Goal: Feedback & Contribution: Submit feedback/report problem

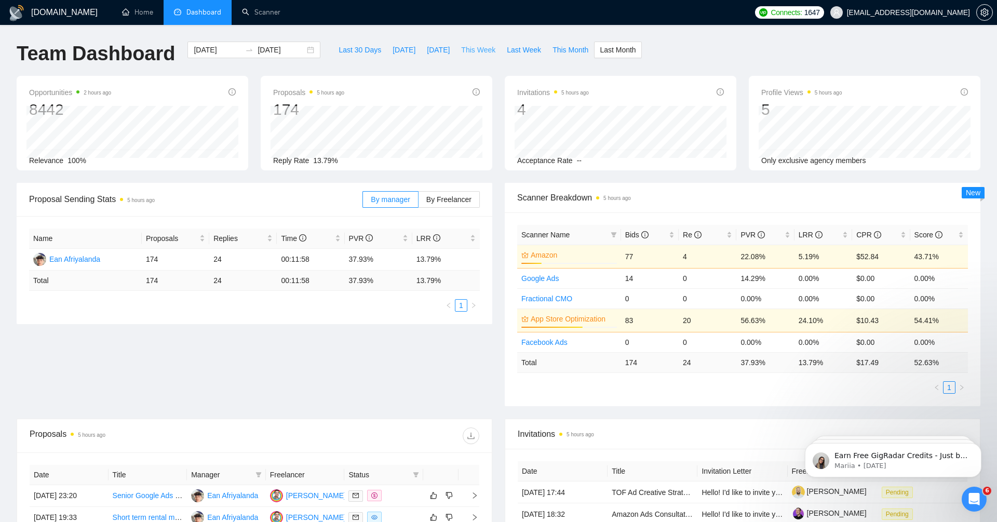
click at [478, 50] on span "This Week" at bounding box center [478, 49] width 34 height 11
type input "[DATE]"
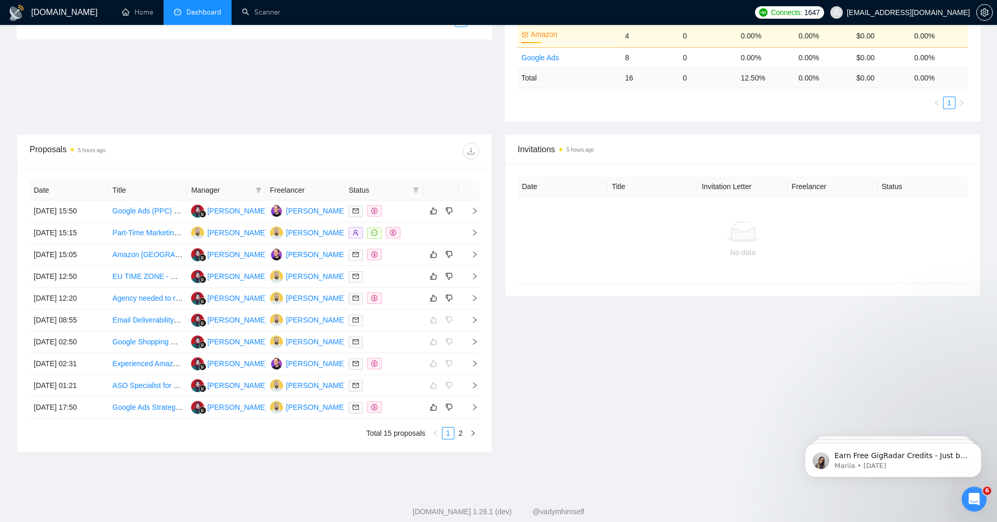
scroll to position [286, 0]
click at [475, 230] on icon "right" at bounding box center [475, 231] width 4 height 6
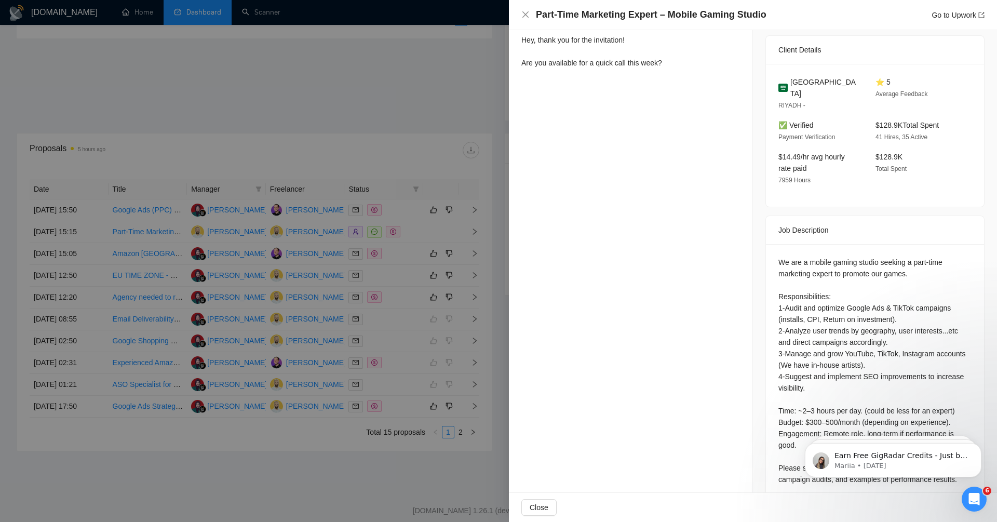
scroll to position [0, 0]
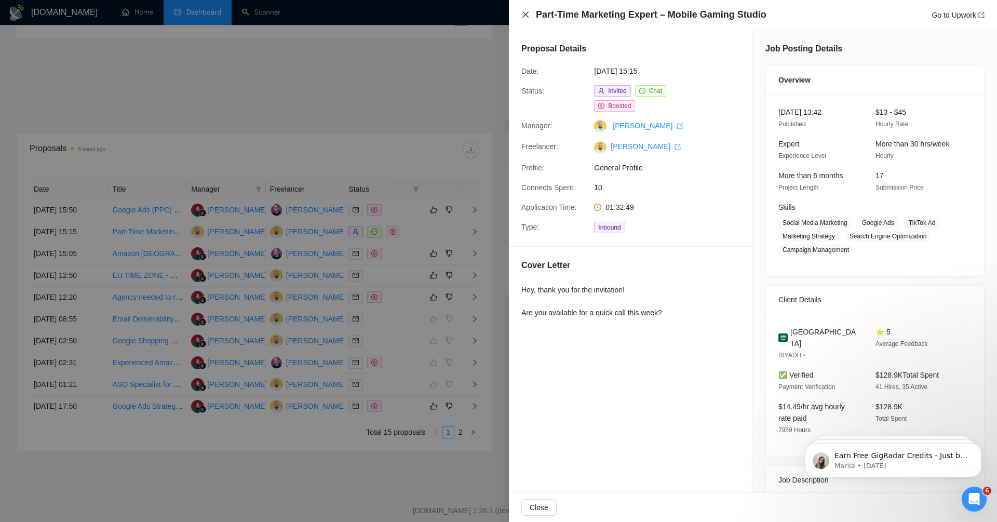
click at [527, 12] on icon "close" at bounding box center [525, 14] width 8 height 8
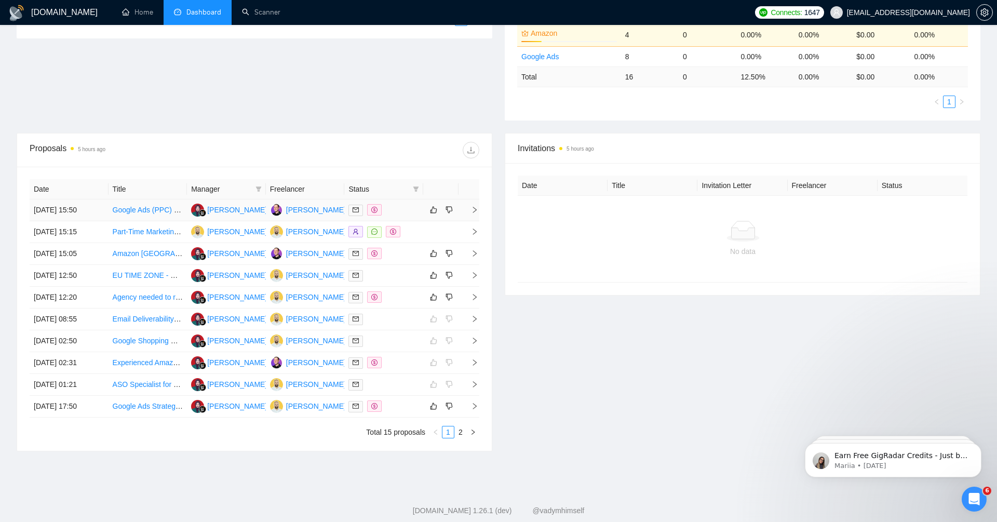
click at [476, 206] on icon "right" at bounding box center [474, 209] width 7 height 7
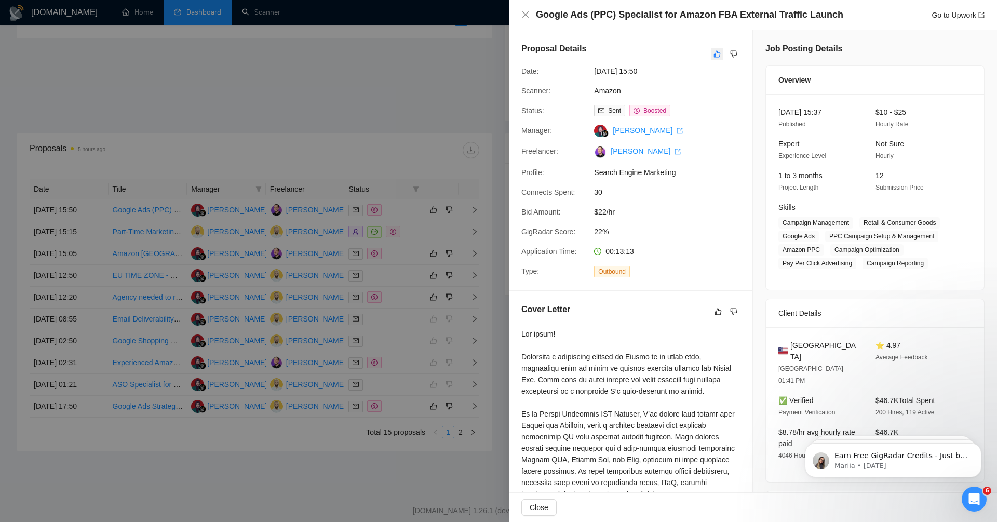
click at [717, 51] on icon "like" at bounding box center [717, 54] width 7 height 8
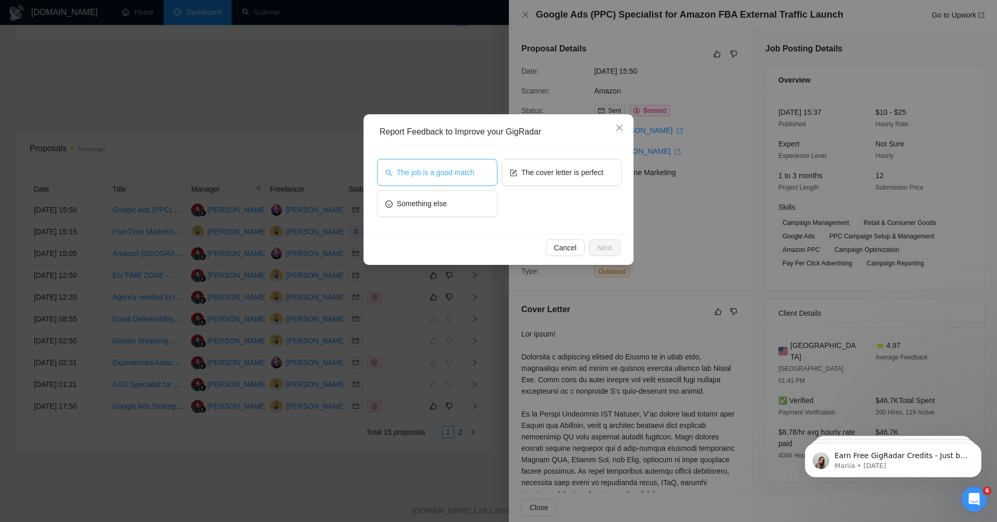
click at [458, 169] on span "The job is a good match" at bounding box center [435, 172] width 77 height 11
click at [562, 163] on button "The cover letter is perfect" at bounding box center [562, 172] width 120 height 27
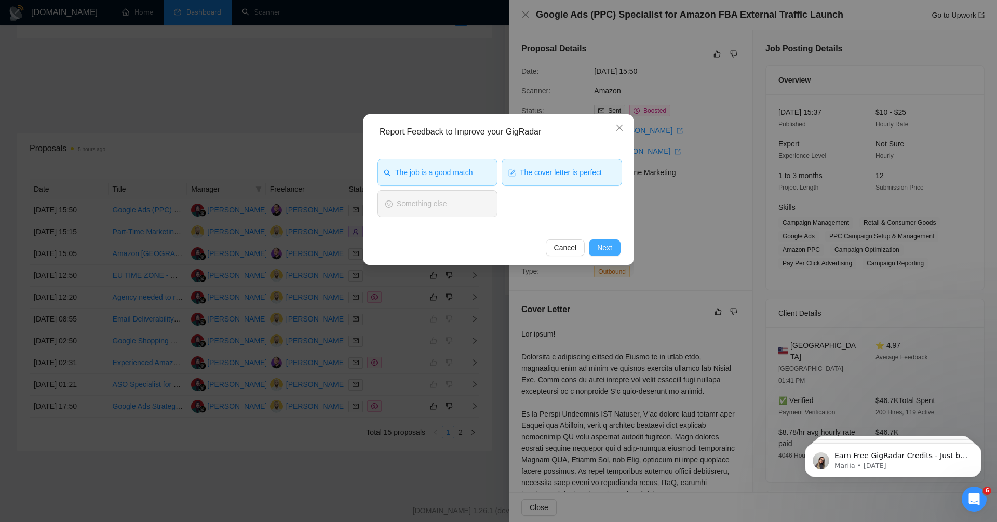
click at [610, 247] on span "Next" at bounding box center [604, 247] width 15 height 11
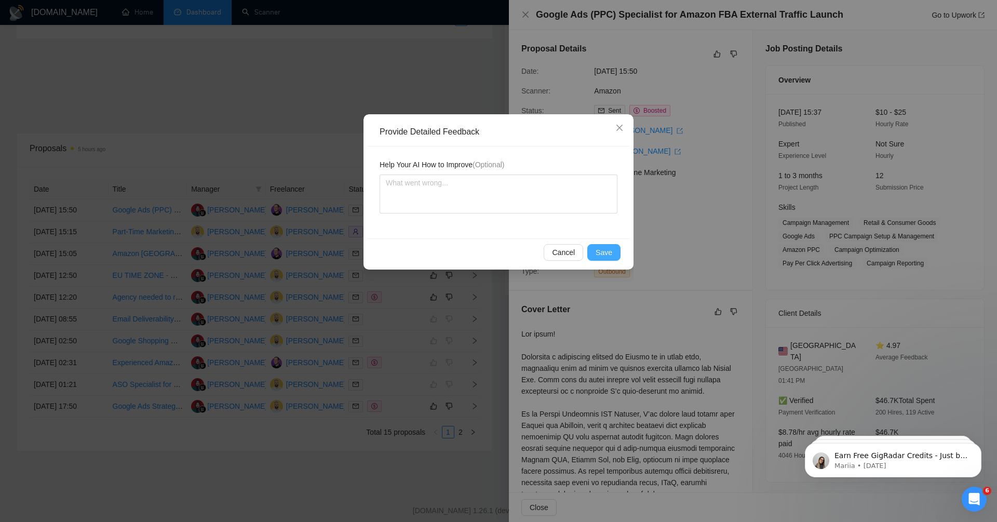
click at [599, 252] on span "Save" at bounding box center [604, 252] width 17 height 11
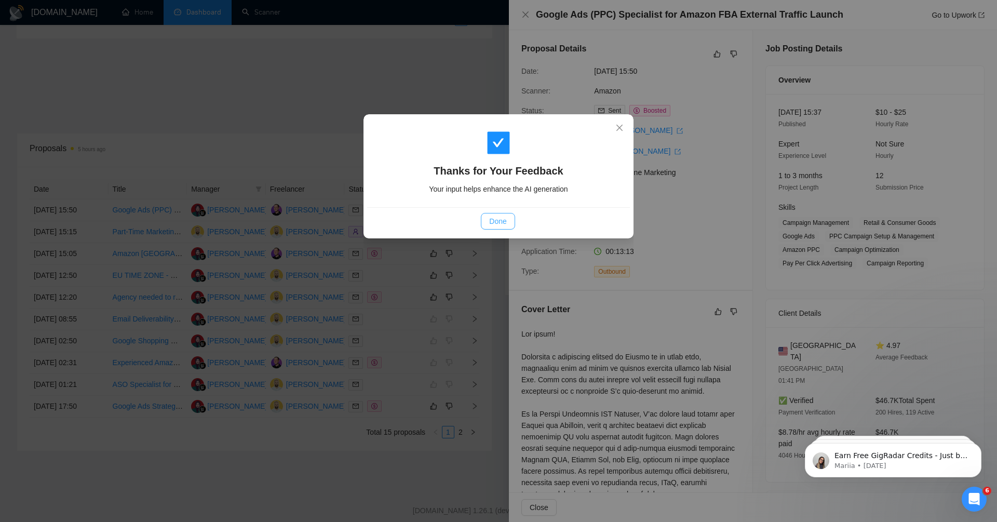
click at [499, 218] on span "Done" at bounding box center [497, 221] width 17 height 11
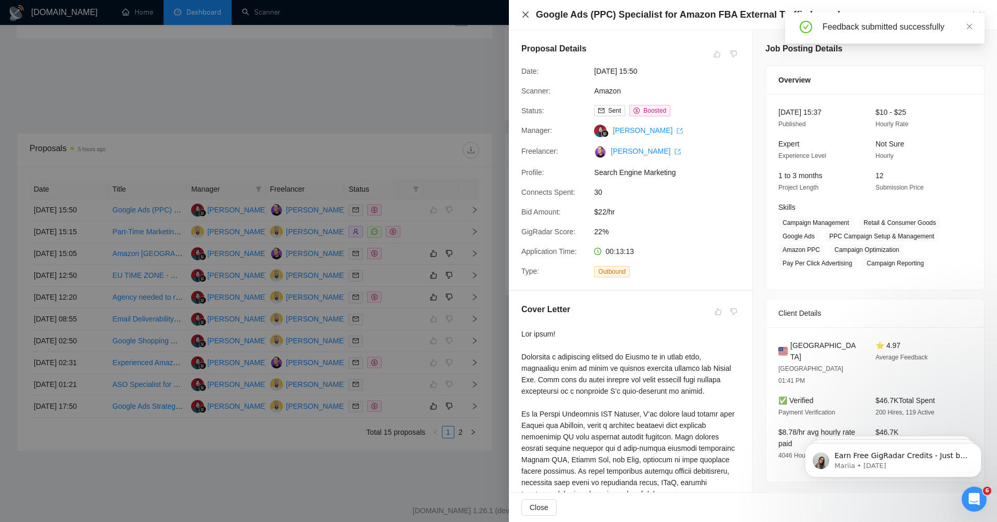
click at [525, 15] on icon "close" at bounding box center [525, 14] width 6 height 6
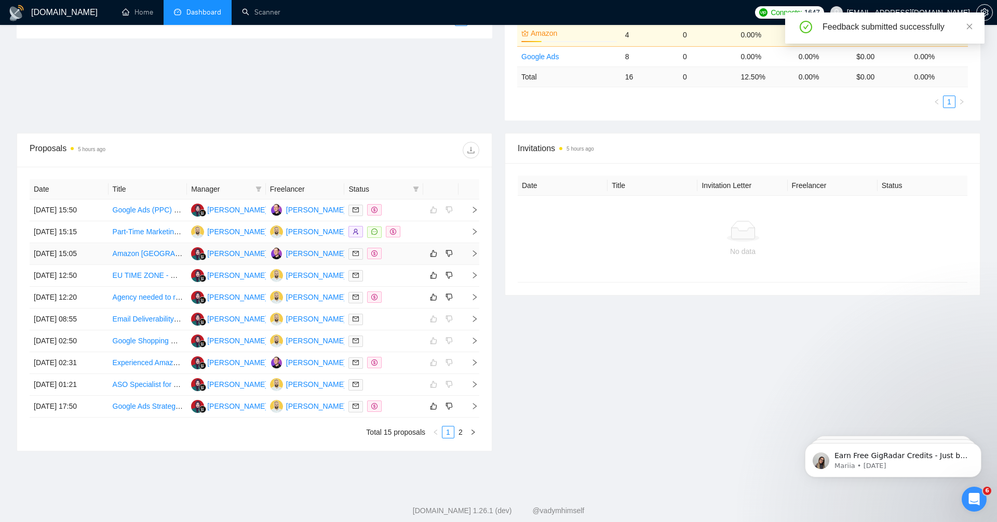
click at [472, 250] on icon "right" at bounding box center [474, 253] width 7 height 7
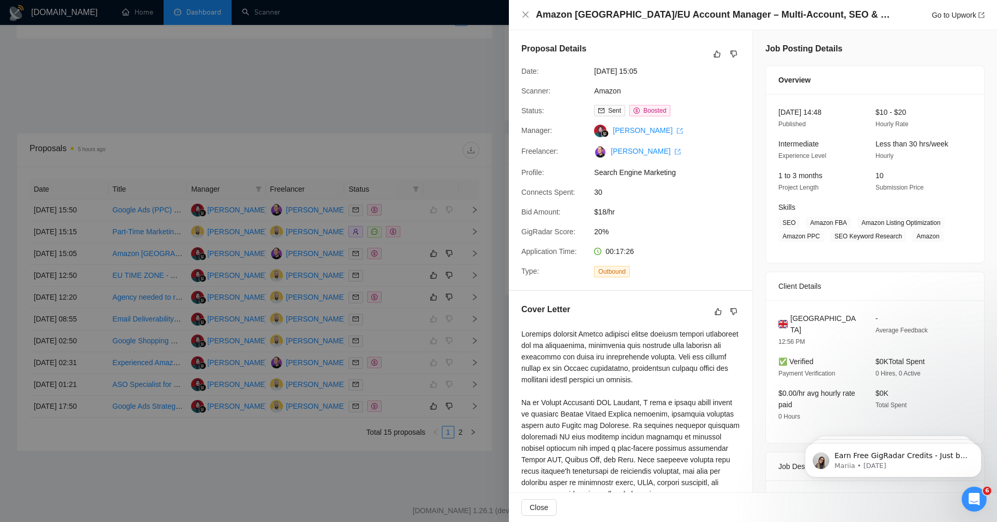
click at [416, 124] on div at bounding box center [498, 261] width 997 height 522
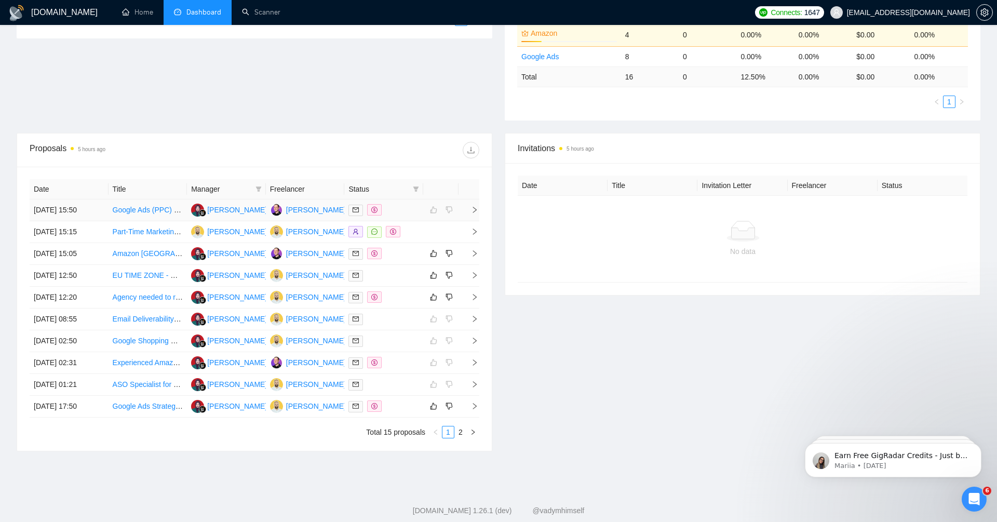
click at [472, 206] on icon "right" at bounding box center [474, 209] width 7 height 7
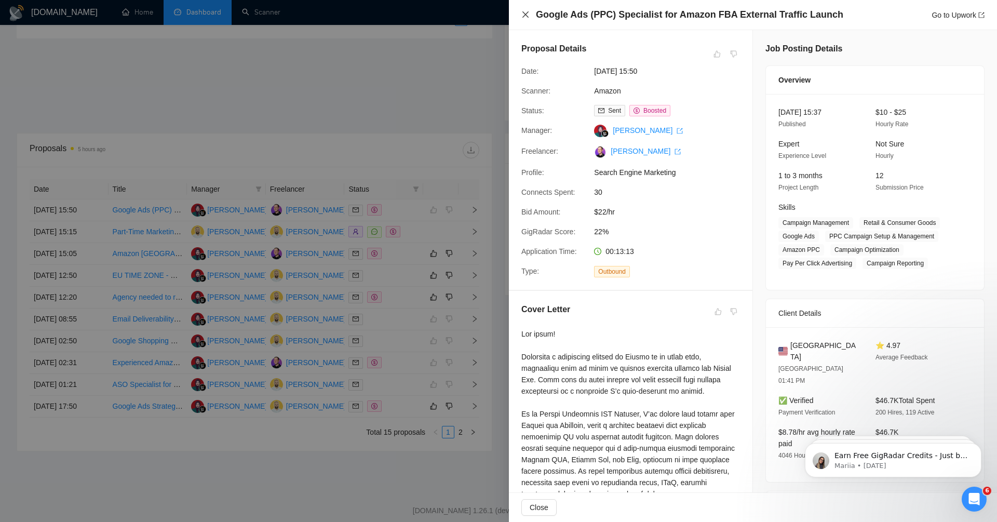
click at [527, 13] on icon "close" at bounding box center [525, 14] width 6 height 6
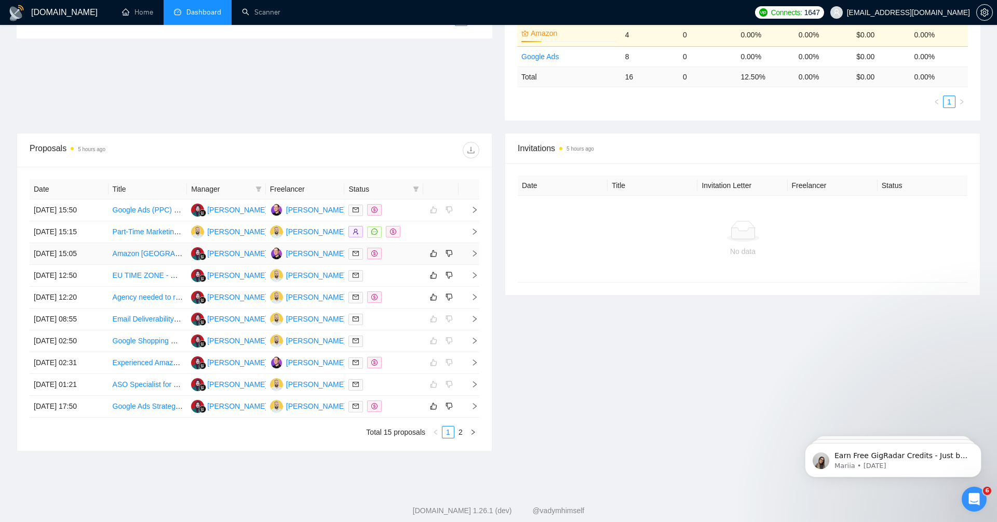
click at [474, 250] on icon "right" at bounding box center [474, 253] width 7 height 7
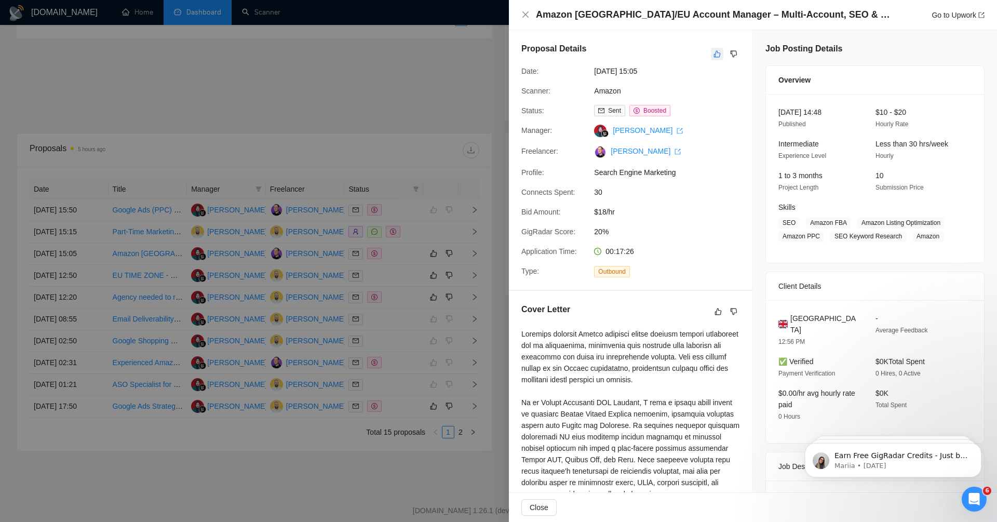
click at [716, 51] on icon "like" at bounding box center [717, 54] width 7 height 7
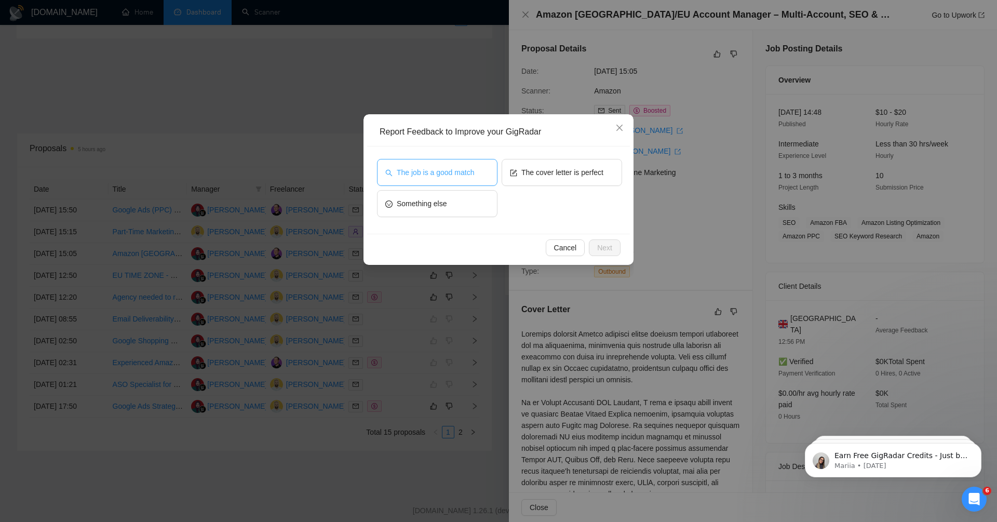
click at [472, 176] on span "The job is a good match" at bounding box center [435, 172] width 77 height 11
click at [604, 253] on button "Next" at bounding box center [605, 247] width 32 height 17
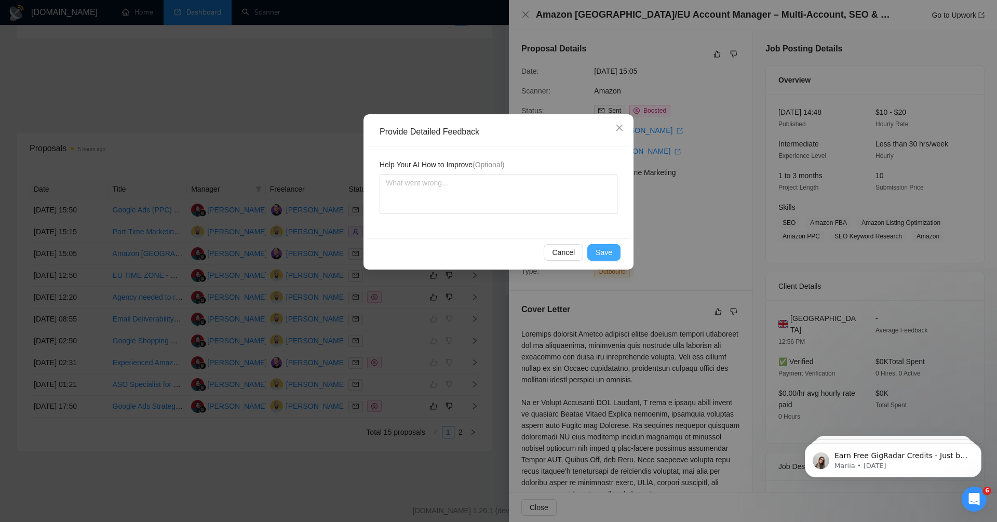
click at [604, 253] on span "Save" at bounding box center [604, 252] width 17 height 11
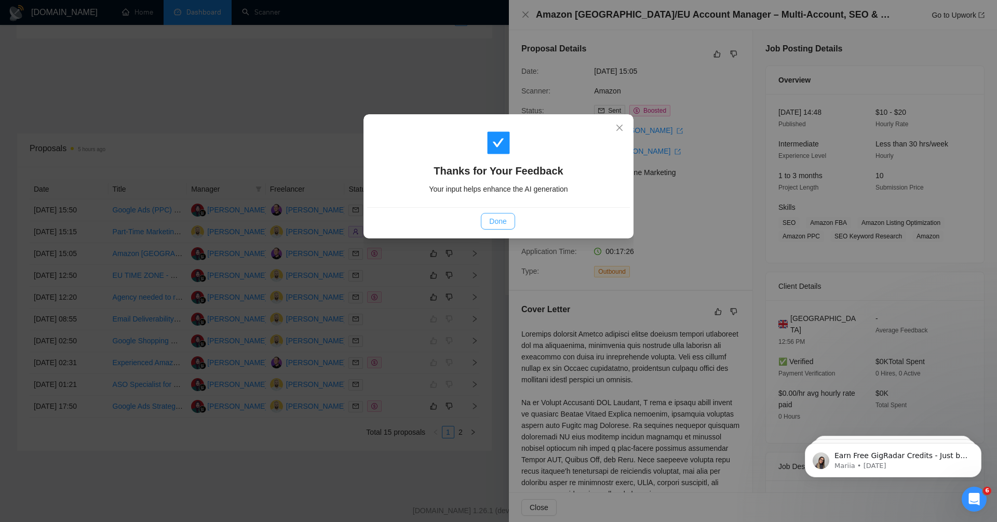
click at [500, 218] on span "Done" at bounding box center [497, 221] width 17 height 11
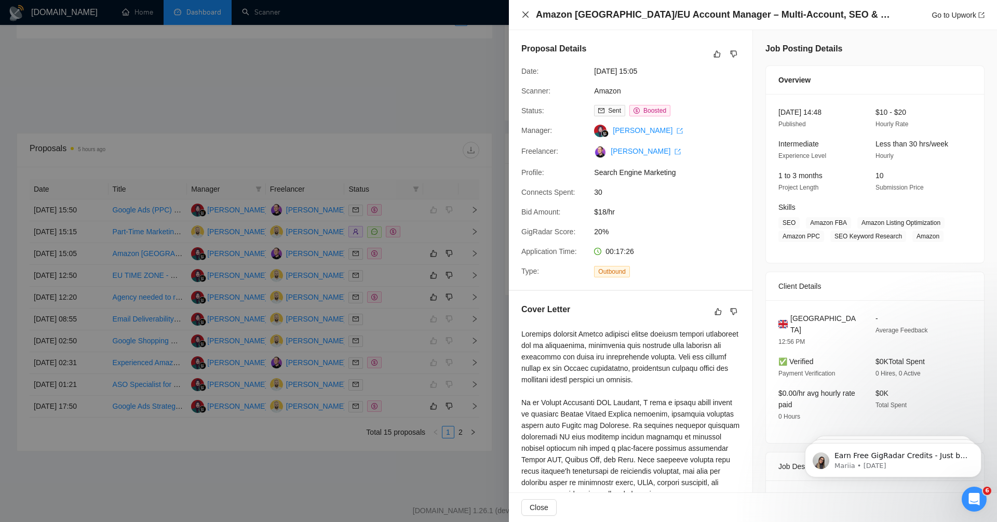
click at [526, 14] on icon "close" at bounding box center [525, 14] width 8 height 8
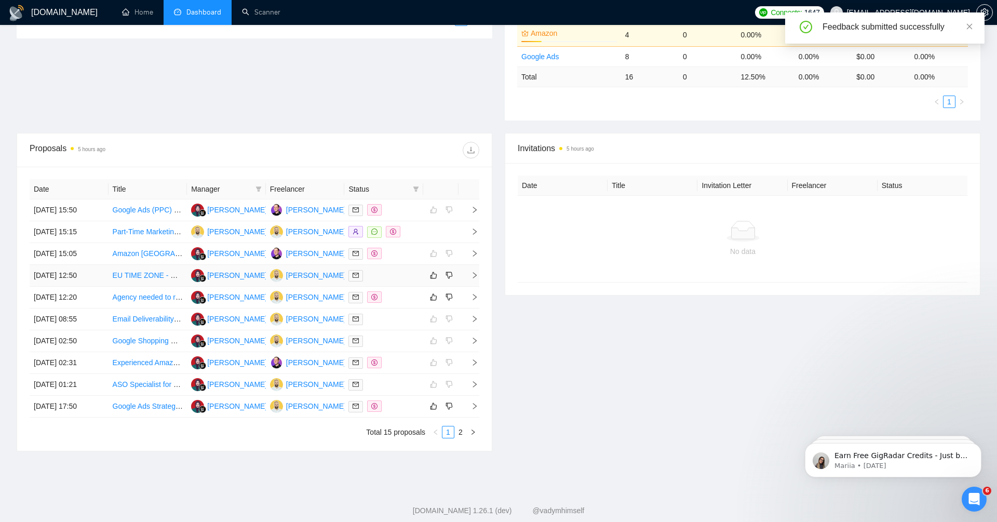
click at [475, 272] on icon "right" at bounding box center [474, 275] width 7 height 7
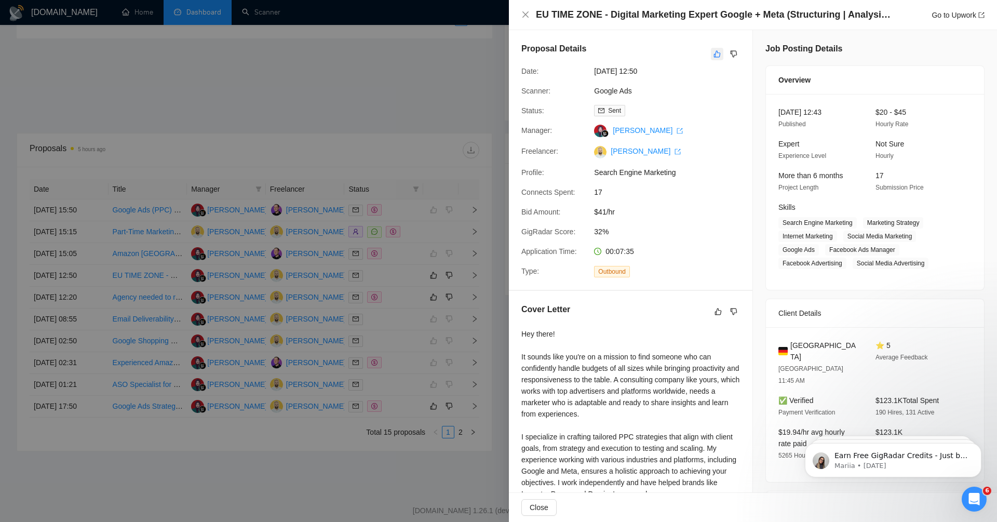
click at [719, 55] on icon "like" at bounding box center [717, 54] width 7 height 8
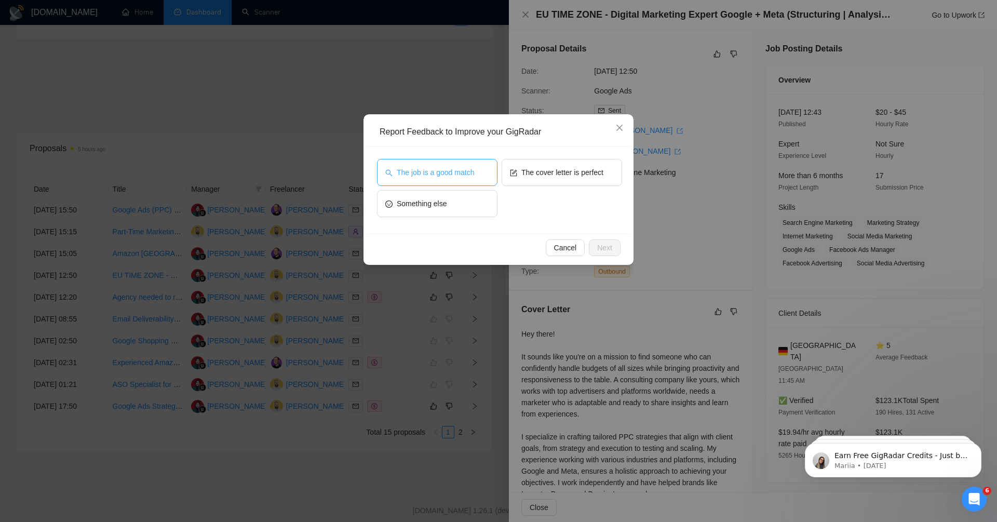
click at [479, 176] on button "The job is a good match" at bounding box center [437, 172] width 120 height 27
click at [558, 176] on span "The cover letter is perfect" at bounding box center [562, 172] width 82 height 11
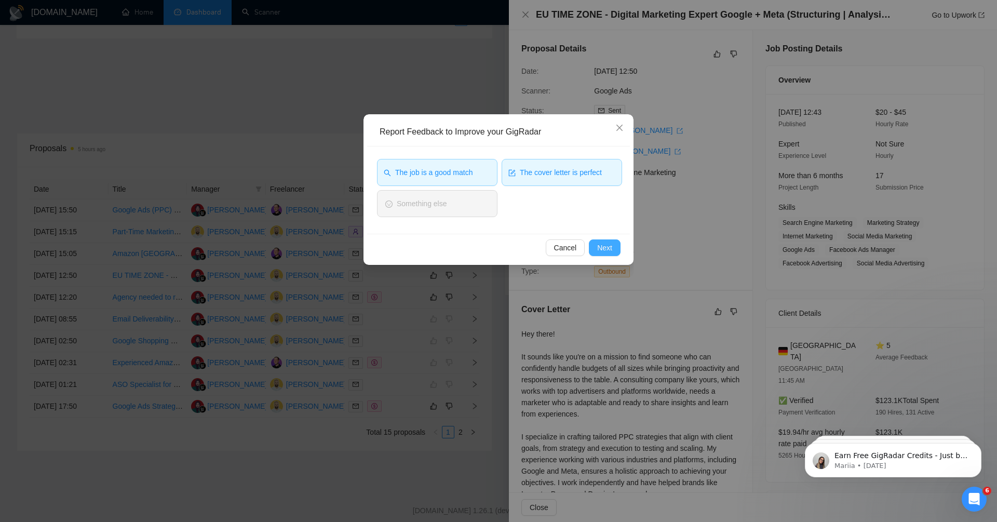
click at [605, 242] on span "Next" at bounding box center [604, 247] width 15 height 11
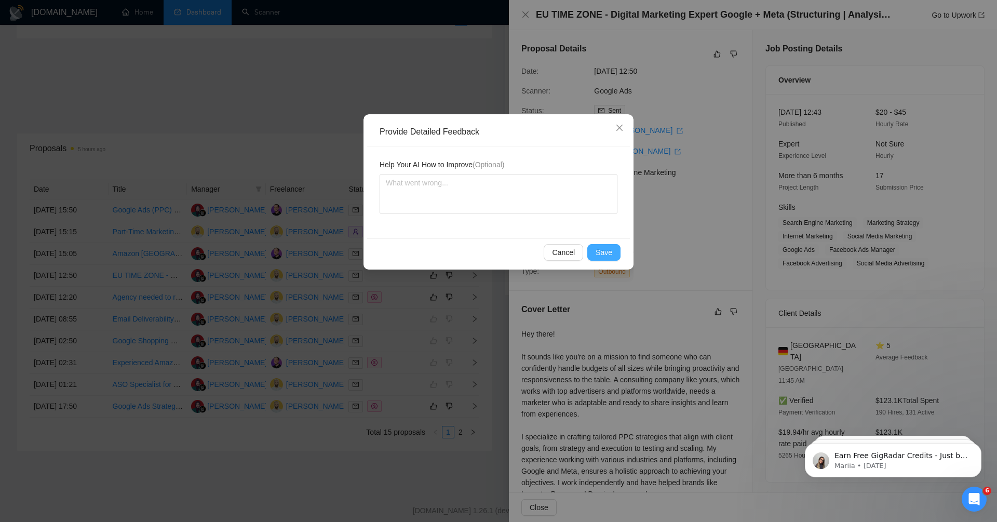
click at [605, 255] on span "Save" at bounding box center [604, 252] width 17 height 11
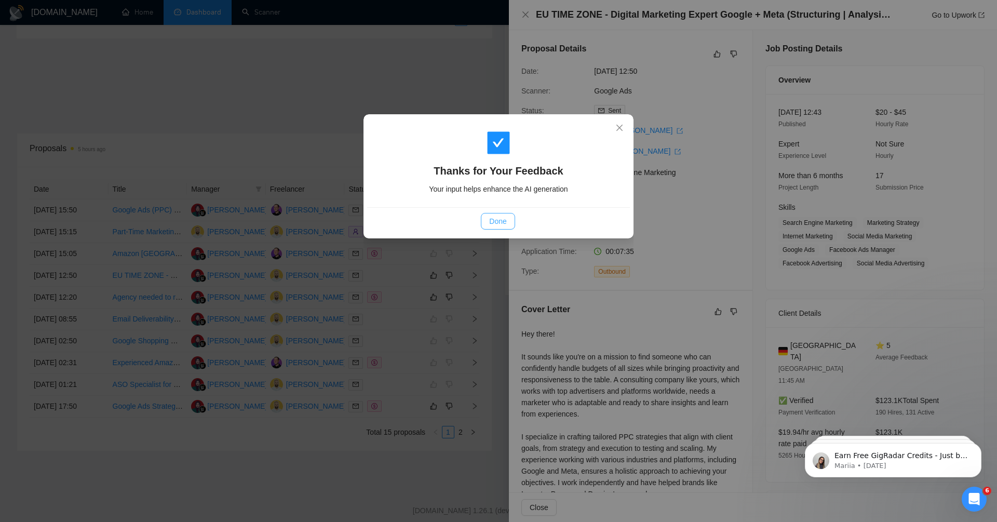
click at [500, 221] on span "Done" at bounding box center [497, 221] width 17 height 11
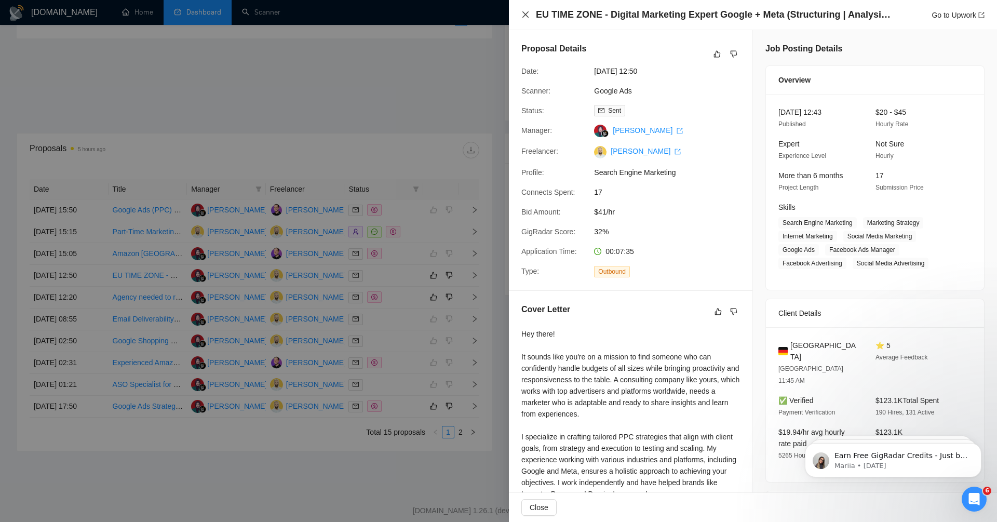
click at [526, 15] on icon "close" at bounding box center [525, 14] width 6 height 6
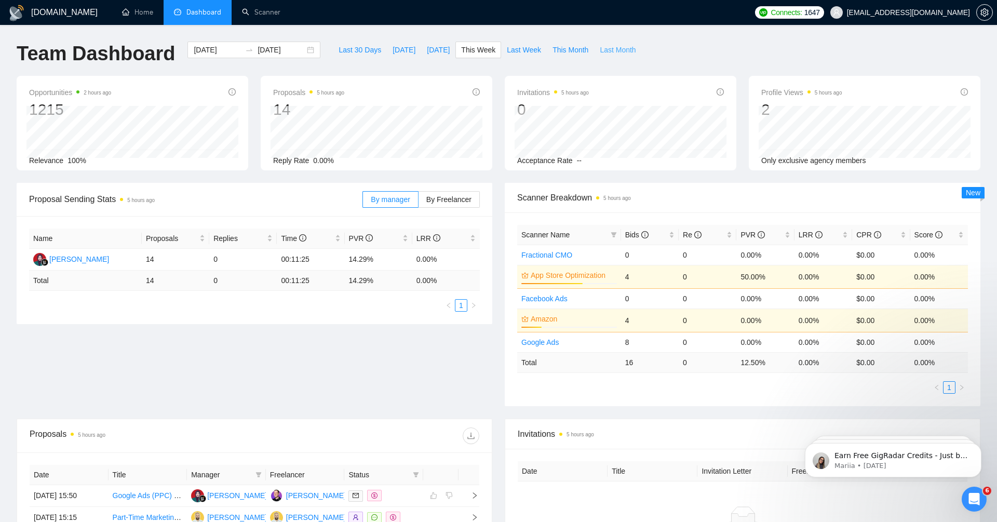
click at [615, 53] on span "Last Month" at bounding box center [618, 49] width 36 height 11
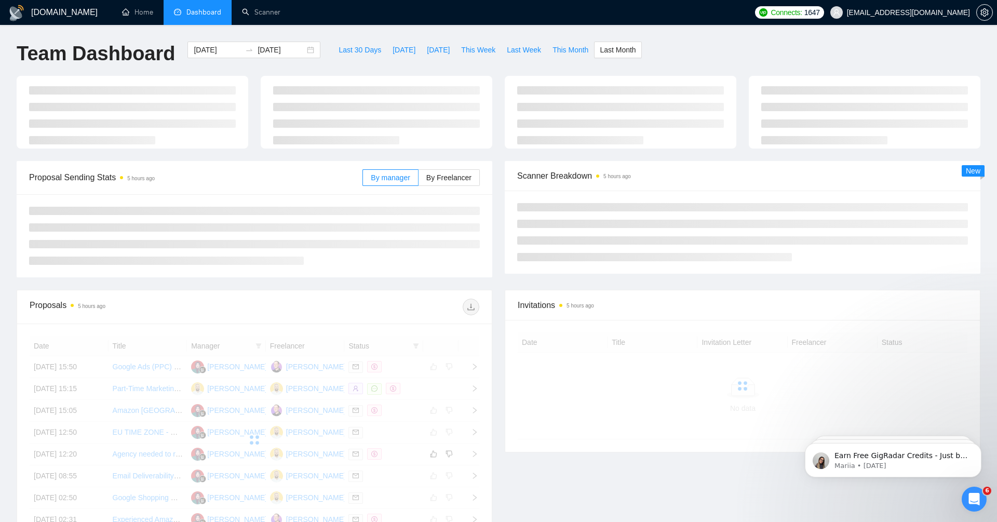
type input "[DATE]"
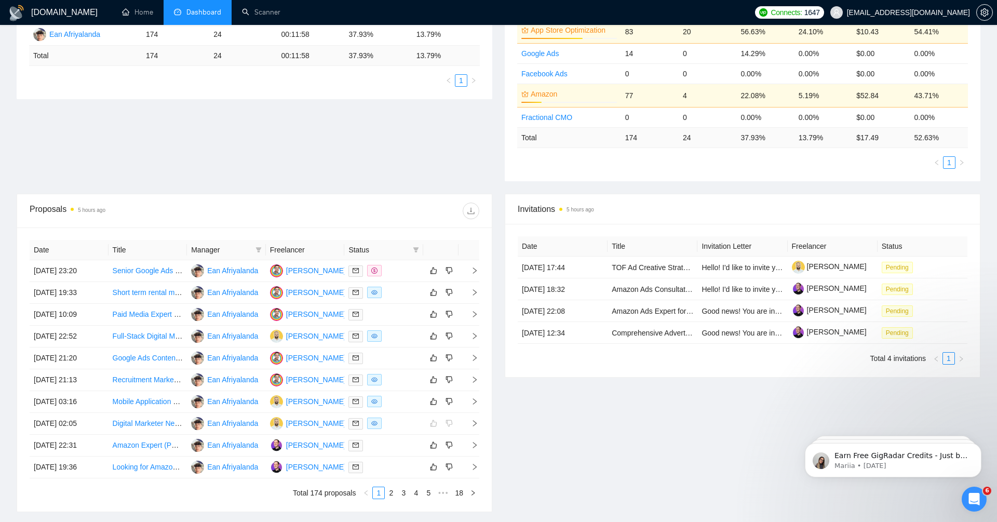
scroll to position [303, 0]
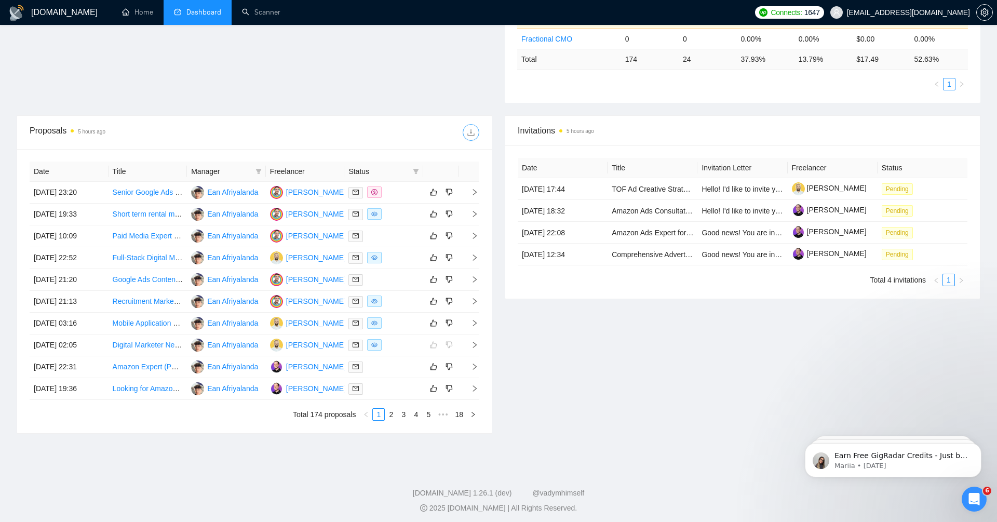
click at [470, 131] on icon "download" at bounding box center [470, 132] width 7 height 7
